Goal: Task Accomplishment & Management: Use online tool/utility

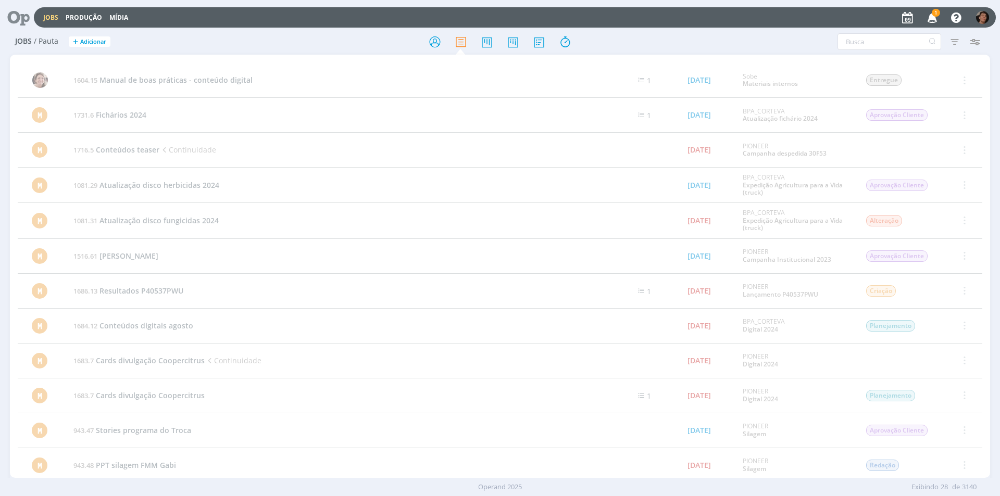
click at [53, 14] on link "Jobs" at bounding box center [50, 17] width 15 height 9
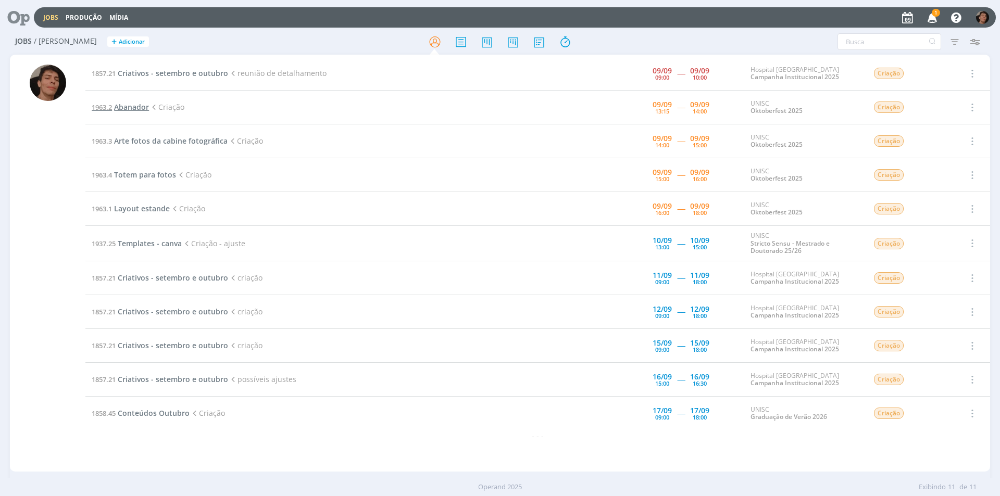
click at [143, 105] on span "Abanador" at bounding box center [131, 107] width 35 height 10
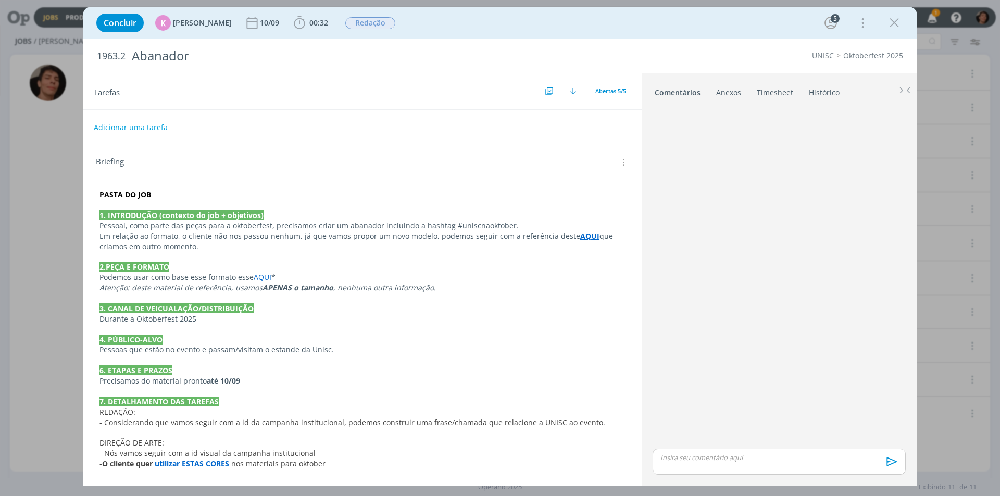
scroll to position [196, 0]
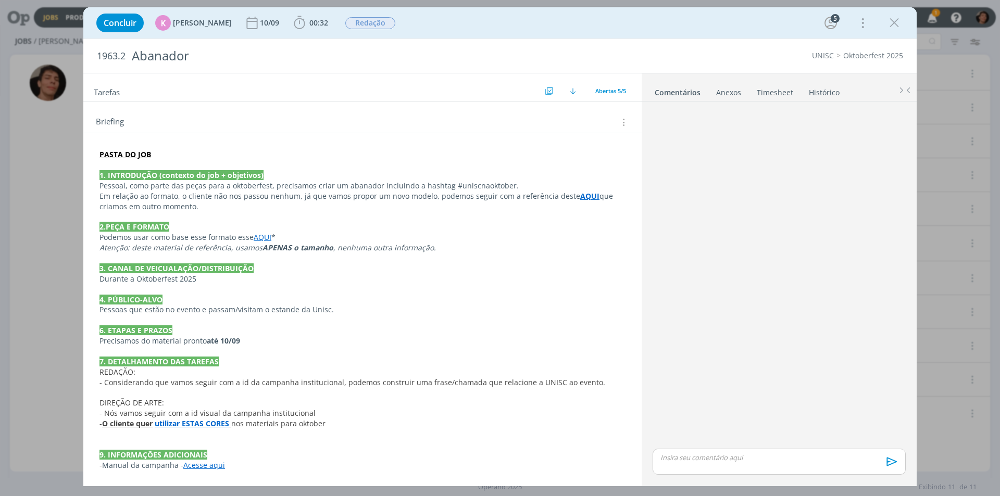
click at [220, 425] on strong "utilizar ESTAS CORES" at bounding box center [192, 424] width 74 height 10
click at [207, 446] on link "[URL][DOMAIN_NAME]" at bounding box center [167, 444] width 79 height 14
click at [263, 236] on link "AQUI" at bounding box center [263, 238] width 18 height 10
click at [268, 259] on link "[URL][DOMAIN_NAME]" at bounding box center [230, 258] width 79 height 14
click at [357, 328] on p "6. ETAPAS E PRAZOS" at bounding box center [362, 331] width 525 height 10
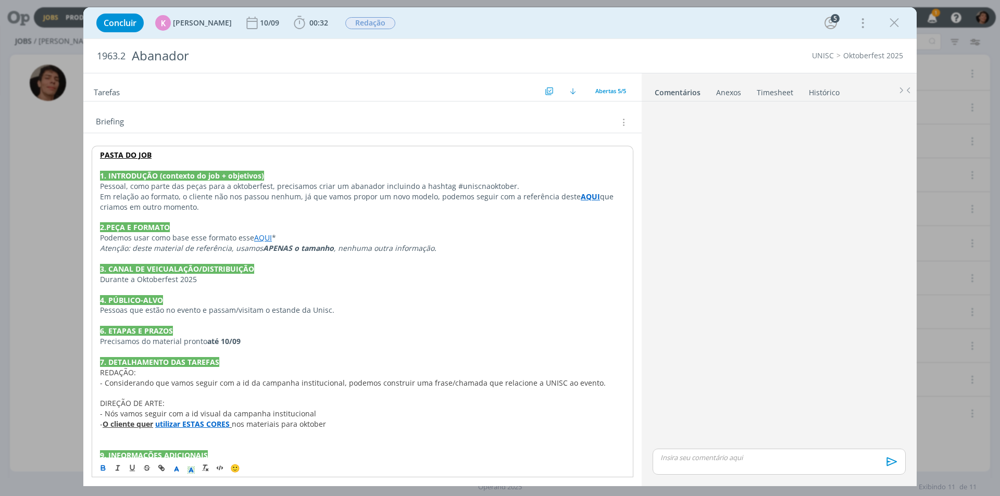
click at [200, 426] on strong "utilizar ESTAS CORES" at bounding box center [192, 424] width 74 height 10
click at [207, 447] on link "[URL][DOMAIN_NAME]" at bounding box center [167, 444] width 79 height 14
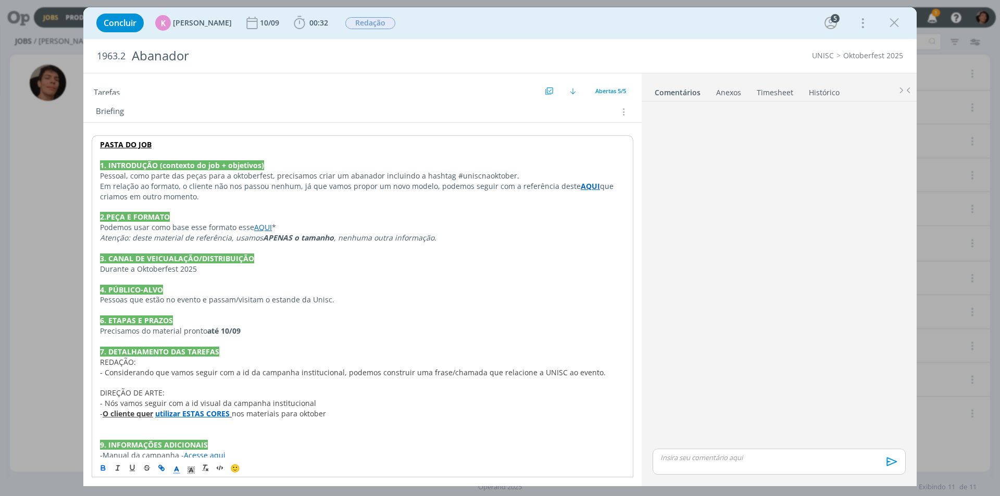
scroll to position [217, 0]
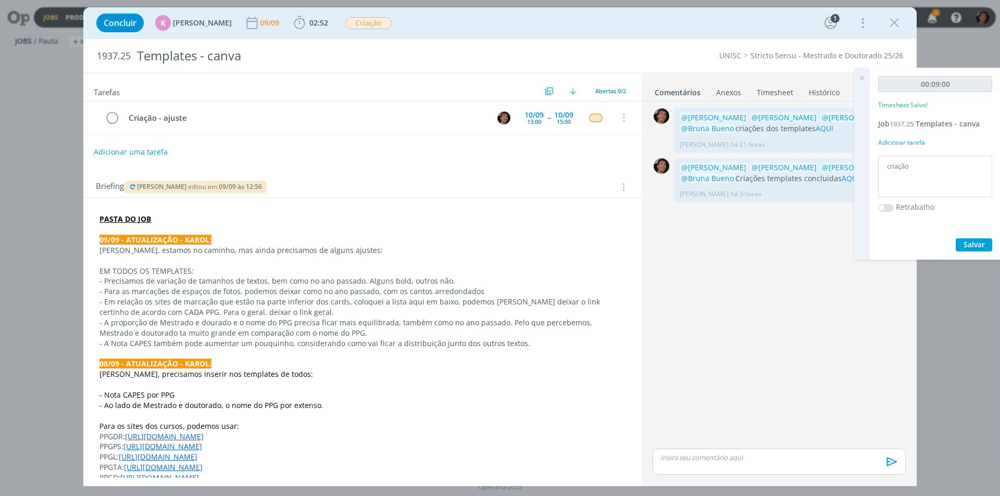
scroll to position [332, 0]
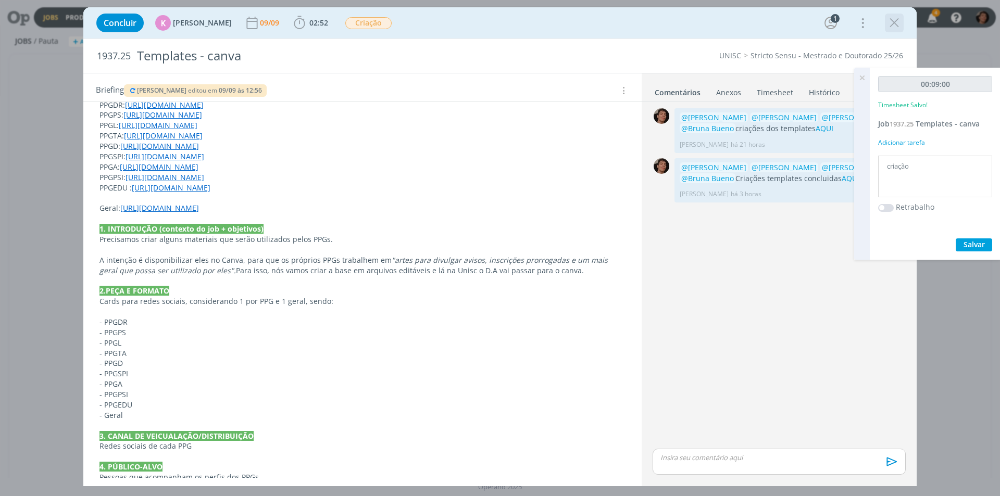
click at [893, 26] on icon "dialog" at bounding box center [894, 23] width 16 height 16
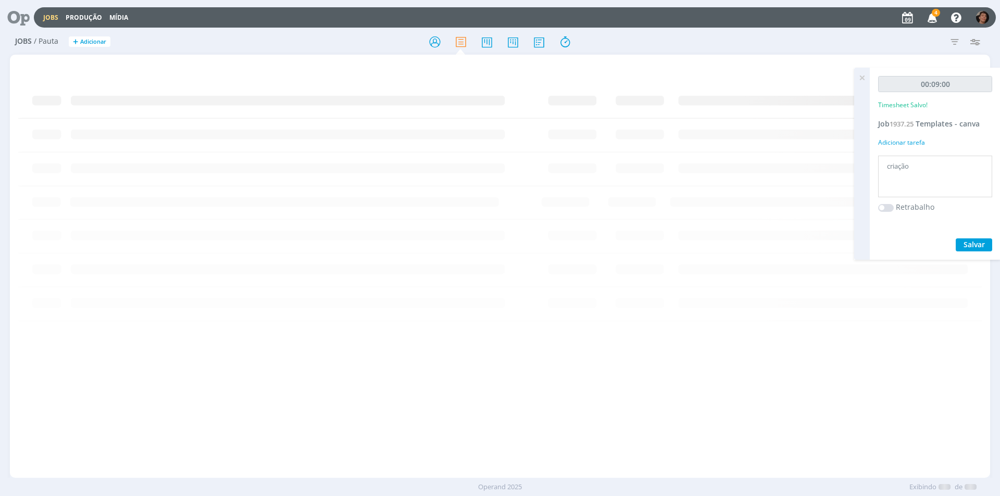
click at [857, 74] on icon at bounding box center [861, 78] width 19 height 20
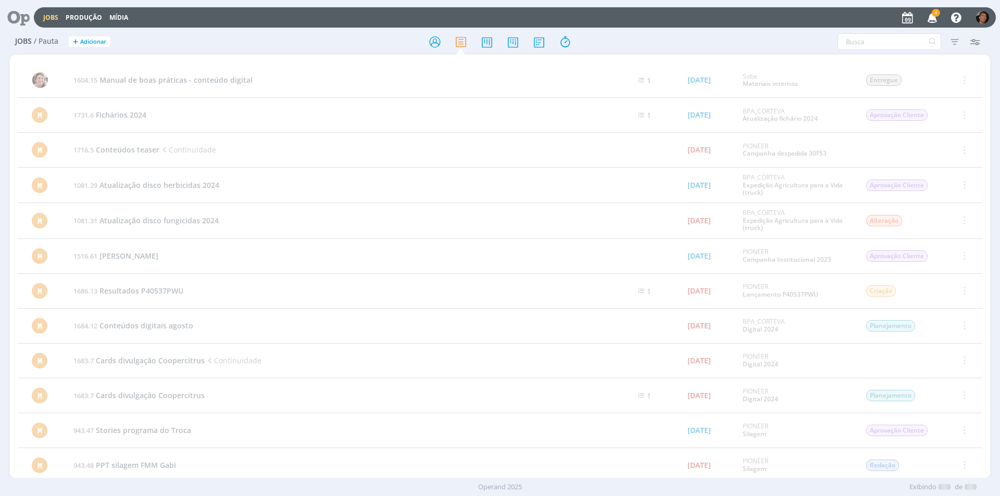
click at [54, 17] on link "Jobs" at bounding box center [50, 17] width 15 height 9
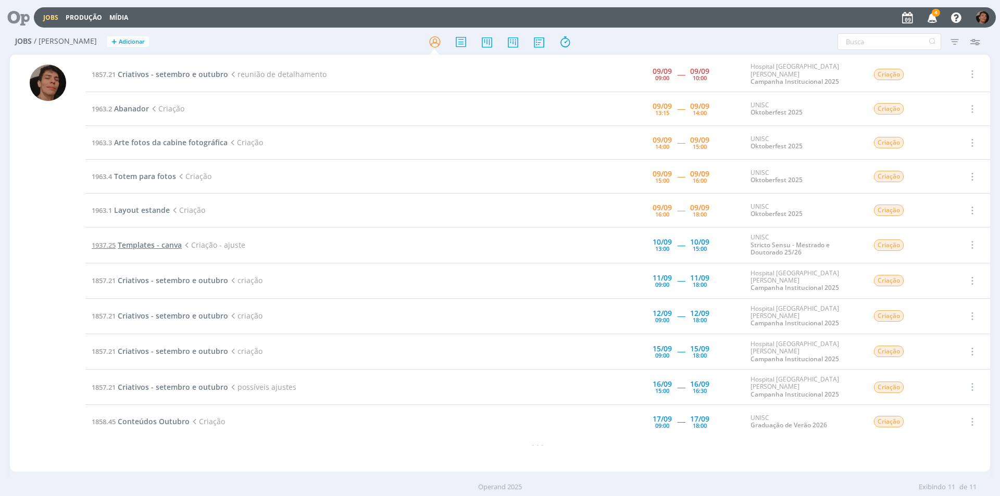
click at [166, 240] on span "Templates - canva" at bounding box center [150, 245] width 64 height 10
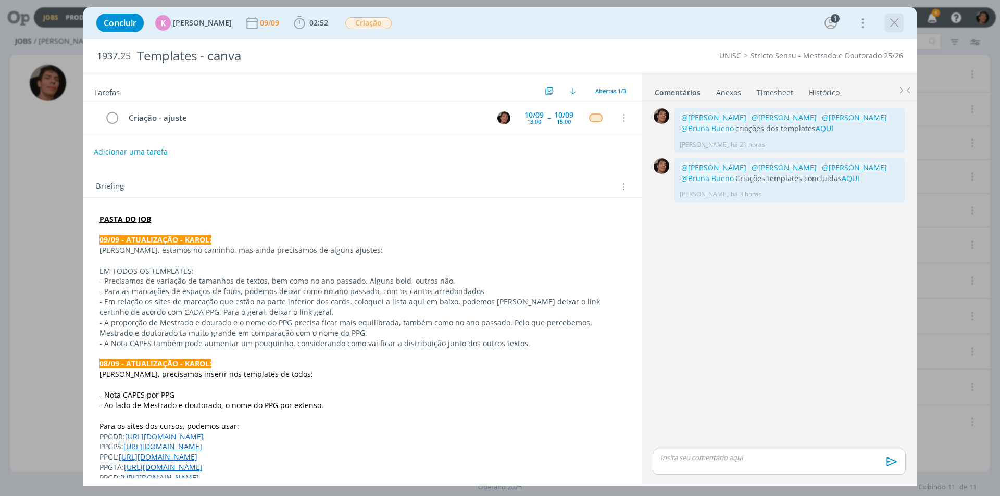
click at [893, 20] on icon "dialog" at bounding box center [894, 23] width 16 height 16
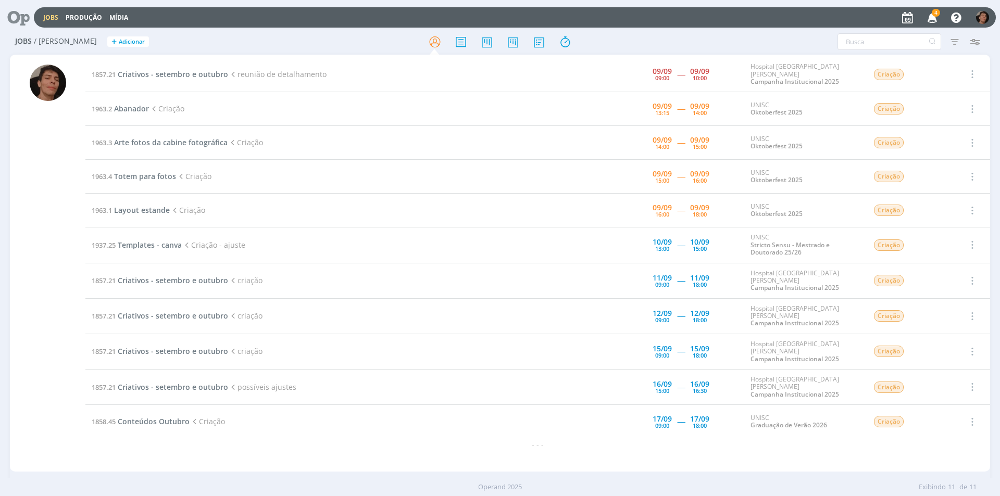
click at [938, 12] on span "4" at bounding box center [935, 13] width 8 height 8
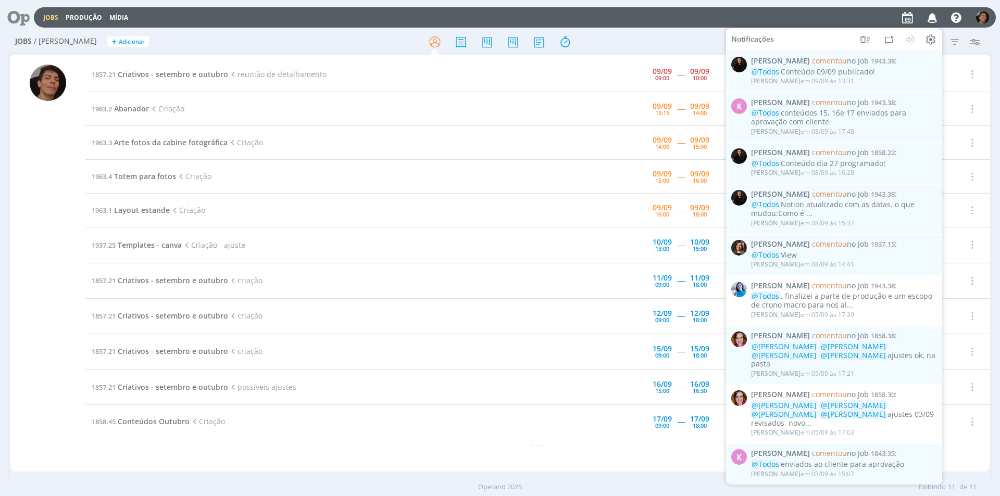
click at [699, 38] on div "Atenção! Novo comportamento nos filtros de Pautas e Relatórios Os filtros mudar…" at bounding box center [826, 41] width 316 height 17
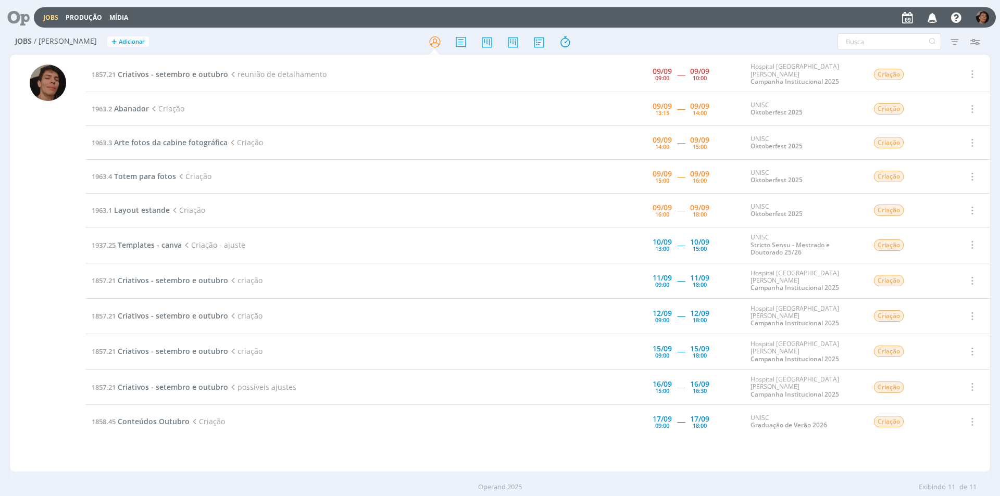
click at [163, 137] on span "Arte fotos da cabine fotográfica" at bounding box center [170, 142] width 113 height 10
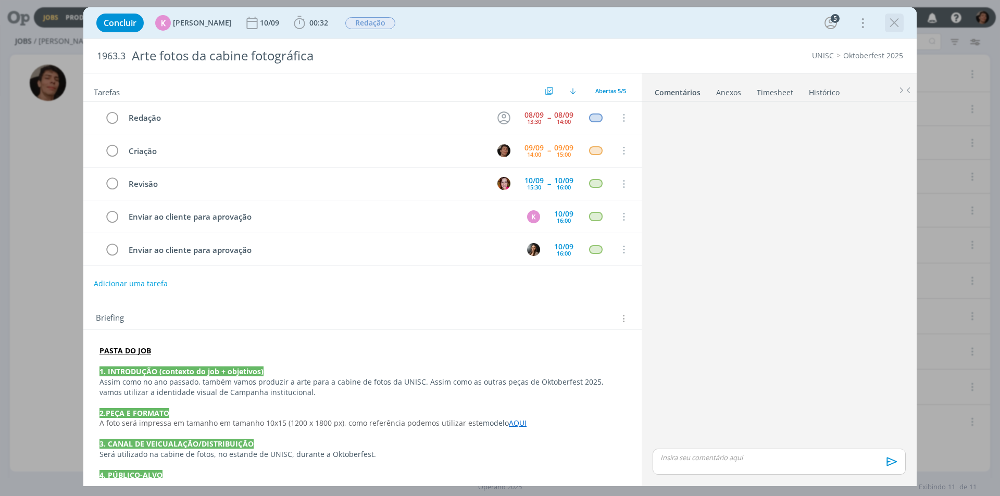
click at [893, 22] on icon "dialog" at bounding box center [894, 23] width 16 height 16
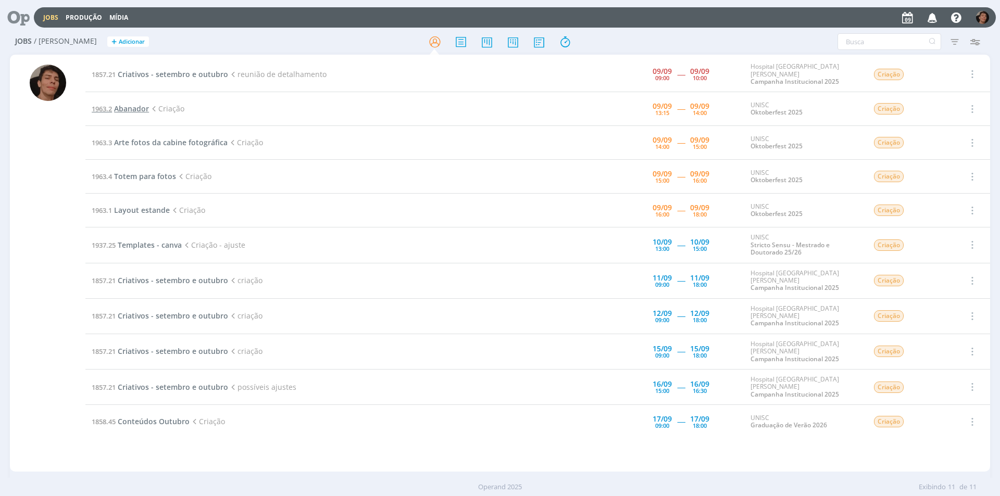
click at [132, 110] on span "Abanador" at bounding box center [131, 109] width 35 height 10
